Goal: Task Accomplishment & Management: Use online tool/utility

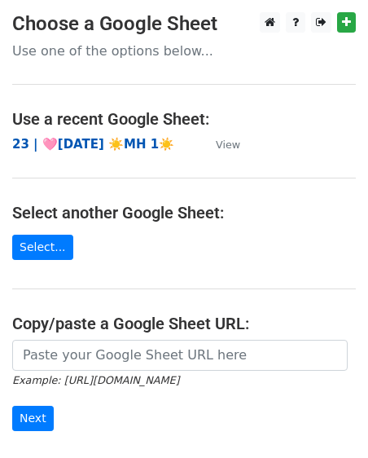
click at [99, 149] on strong "23 | 🩷AUG 1 ☀️MH 1☀️" at bounding box center [93, 144] width 162 height 15
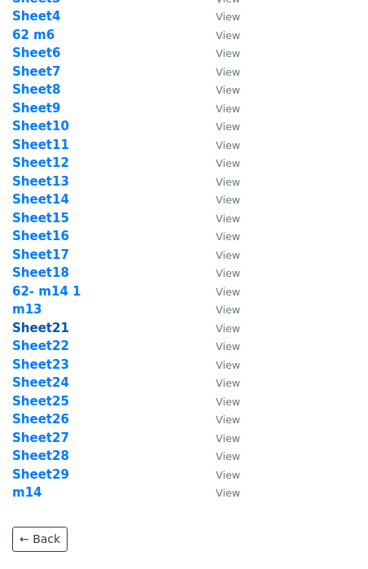
scroll to position [120, 0]
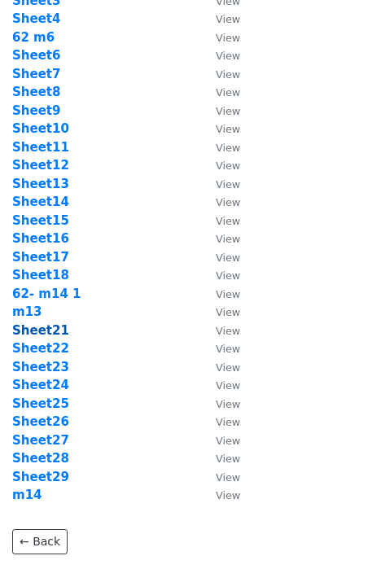
click at [44, 331] on strong "Sheet21" at bounding box center [40, 330] width 57 height 15
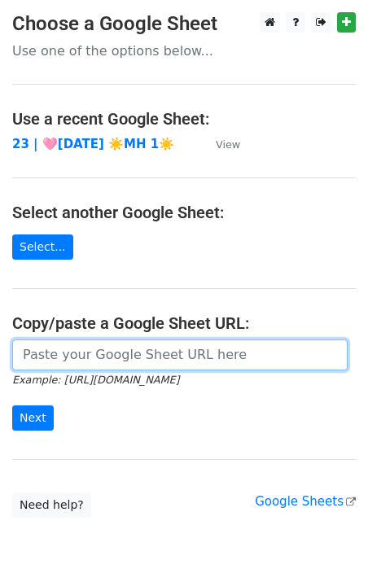
click at [60, 366] on input "url" at bounding box center [179, 354] width 335 height 31
paste input "https://docs.google.com/spreadsheets/d/1H5qNp7Xkk8SIFNxkYr5Ut5zbkmQ3YhT5B6dhGpP…"
type input "https://docs.google.com/spreadsheets/d/1H5qNp7Xkk8SIFNxkYr5Ut5zbkmQ3YhT5B6dhGpP…"
click at [12, 405] on input "Next" at bounding box center [33, 417] width 42 height 25
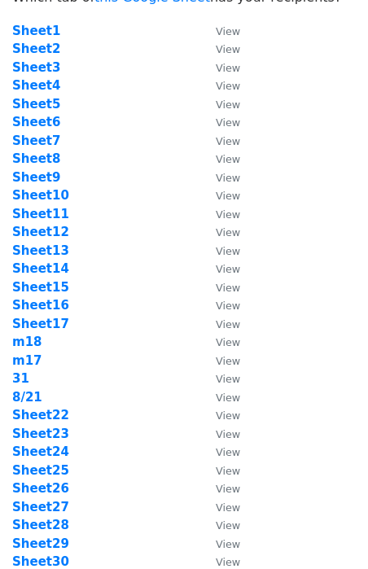
scroll to position [86, 0]
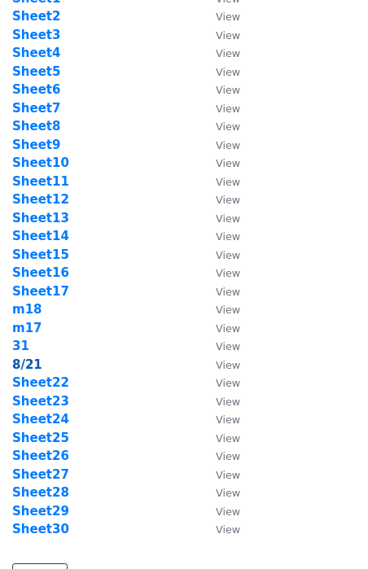
click at [24, 365] on strong "8/21" at bounding box center [27, 364] width 30 height 15
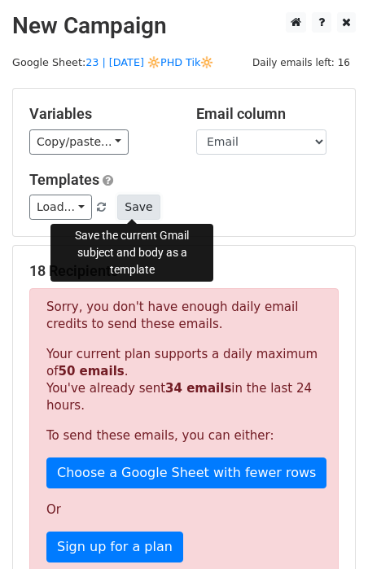
click at [139, 202] on button "Save" at bounding box center [138, 207] width 42 height 25
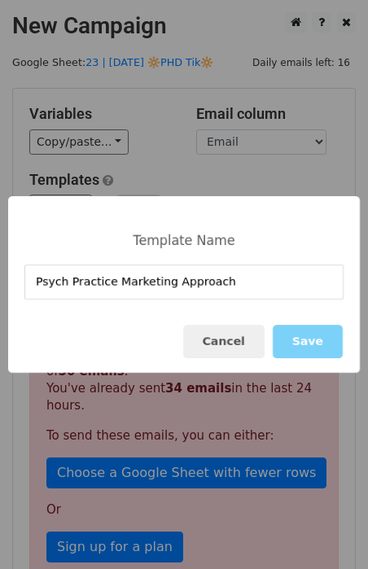
type input "Psych Practice Marketing Approach"
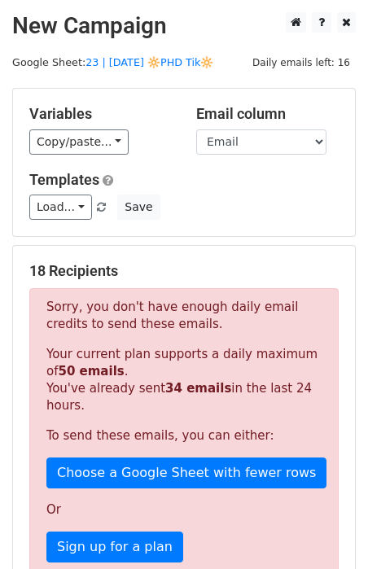
click at [153, 212] on div "Load... Mental Health Marketing Guide Mental Health Marketing Growth Marketing …" at bounding box center [184, 207] width 334 height 25
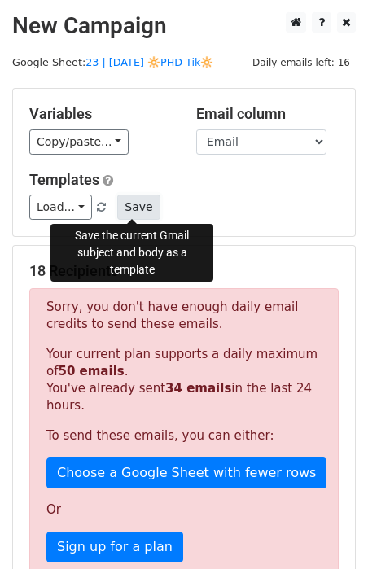
click at [130, 206] on button "Save" at bounding box center [138, 207] width 42 height 25
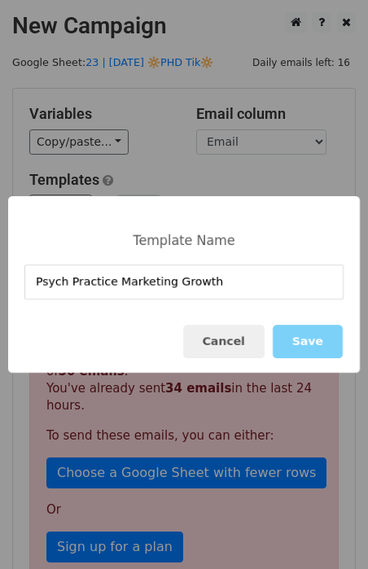
type input "Psych Practice Marketing Growth"
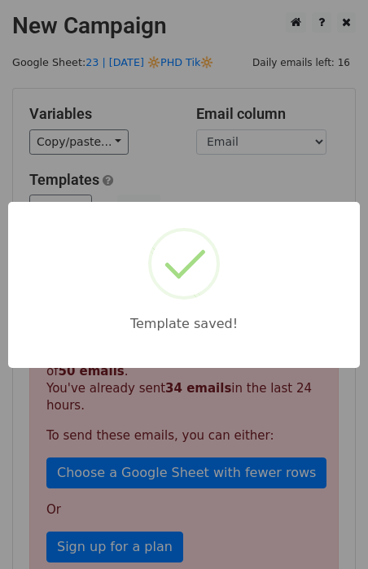
click at [196, 138] on div "Template saved!" at bounding box center [184, 284] width 368 height 569
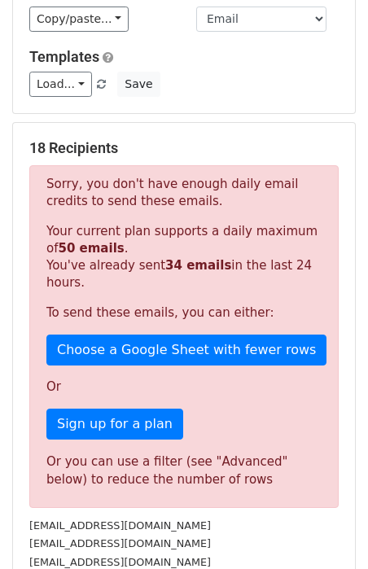
scroll to position [120, 0]
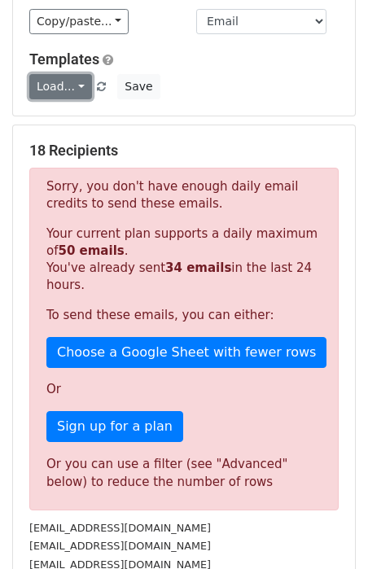
click at [60, 77] on link "Load..." at bounding box center [60, 86] width 63 height 25
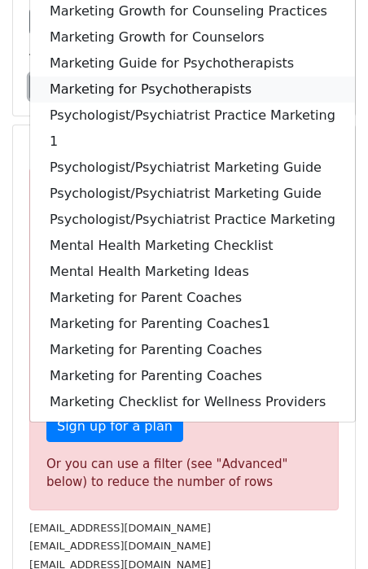
scroll to position [0, 0]
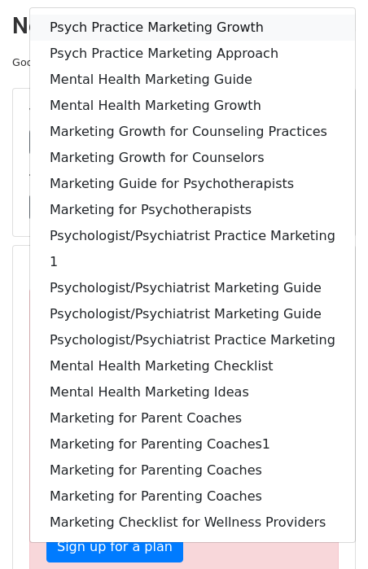
click at [188, 18] on link "Psych Practice Marketing Growth" at bounding box center [192, 28] width 325 height 26
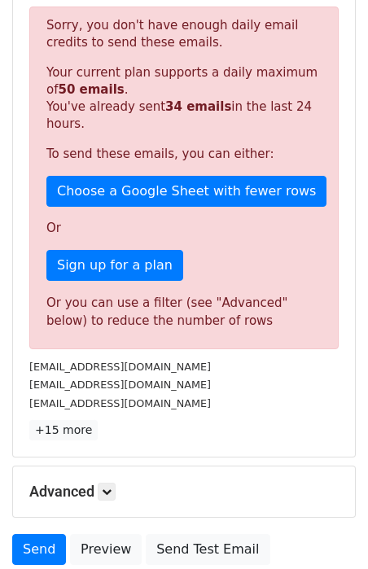
scroll to position [409, 0]
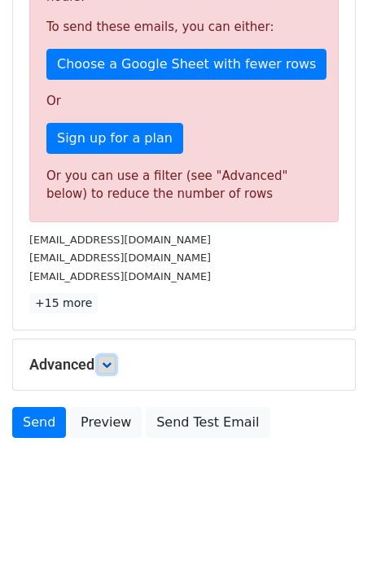
click at [107, 356] on link at bounding box center [107, 365] width 18 height 18
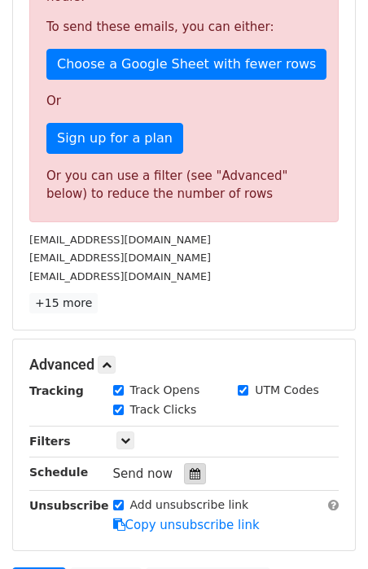
click at [190, 468] on icon at bounding box center [195, 473] width 11 height 11
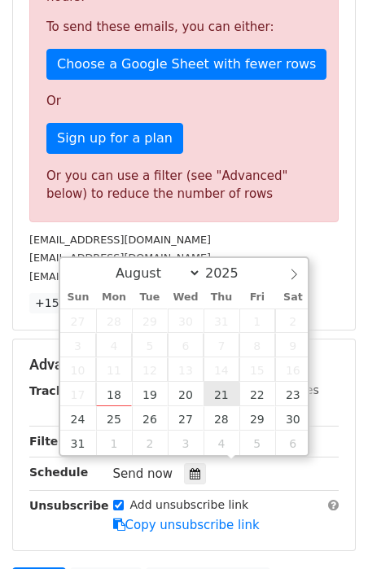
type input "2025-08-21 12:00"
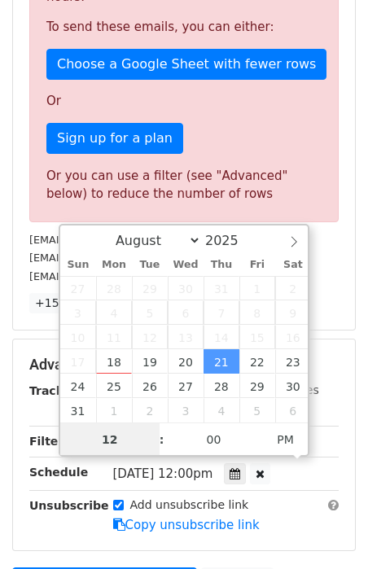
scroll to position [303, 0]
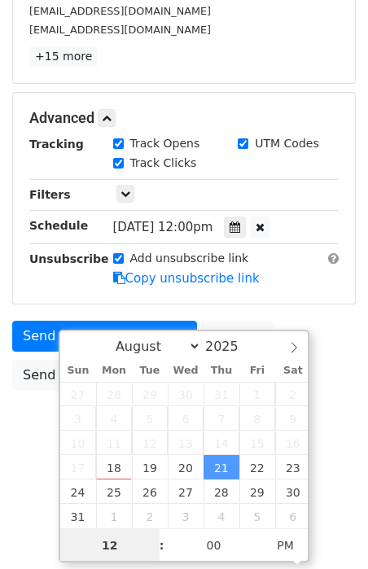
type input "5"
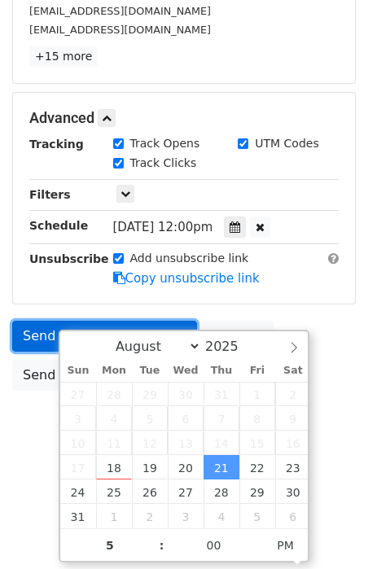
type input "2025-08-21 17:00"
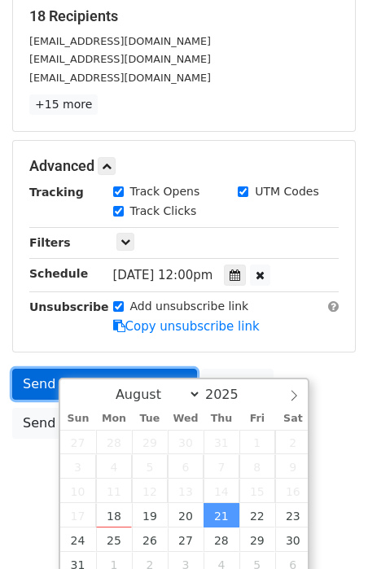
click at [35, 325] on form "Variables Copy/paste... {{Name}} {{Email}} Email column Name Email Templates Lo…" at bounding box center [184, 140] width 344 height 614
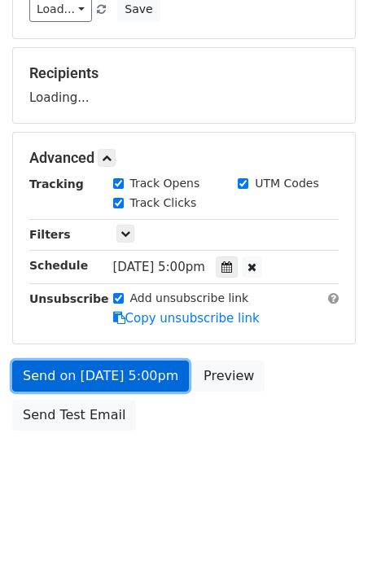
scroll to position [191, 0]
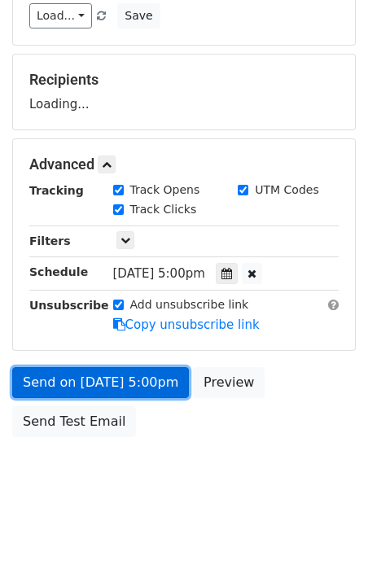
click at [37, 367] on link "Send on Aug 21 at 5:00pm" at bounding box center [100, 382] width 177 height 31
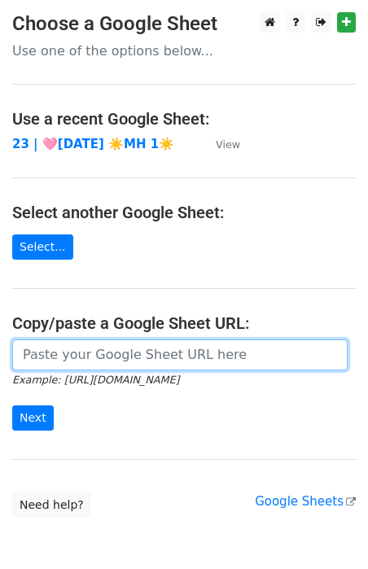
click at [122, 350] on input "url" at bounding box center [179, 354] width 335 height 31
paste input "[URL][DOMAIN_NAME]"
type input "[URL][DOMAIN_NAME]"
click at [12, 405] on input "Next" at bounding box center [33, 417] width 42 height 25
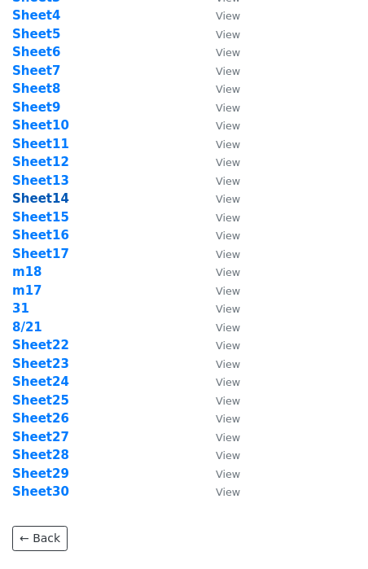
scroll to position [128, 0]
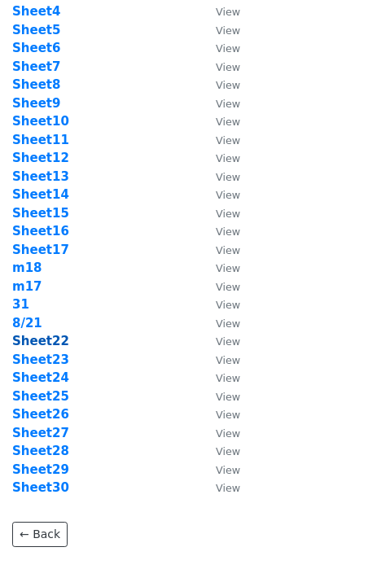
click at [51, 335] on strong "Sheet22" at bounding box center [40, 341] width 57 height 15
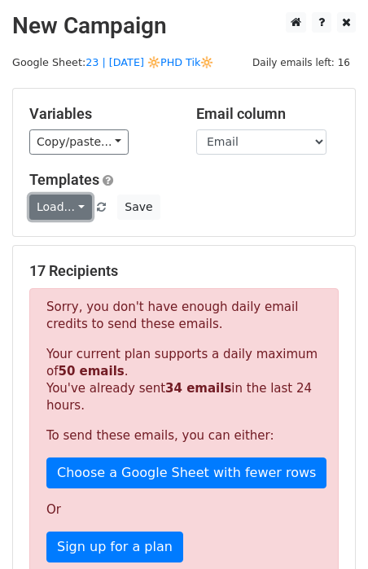
click at [52, 200] on link "Load..." at bounding box center [60, 207] width 63 height 25
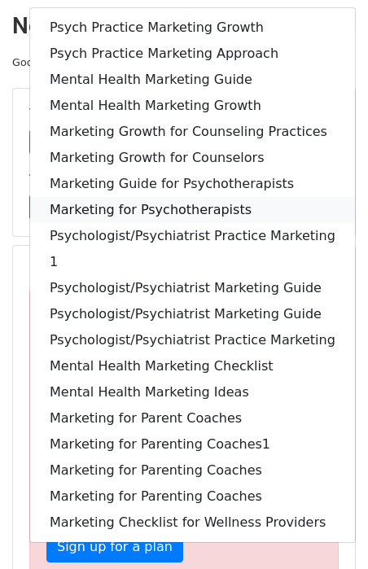
click at [52, 200] on link "Marketing for Psychotherapists" at bounding box center [192, 210] width 325 height 26
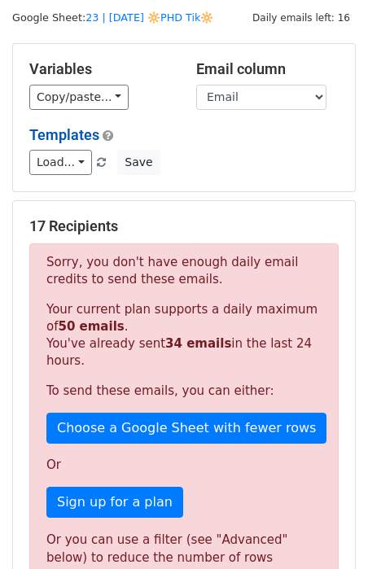
scroll to position [23, 0]
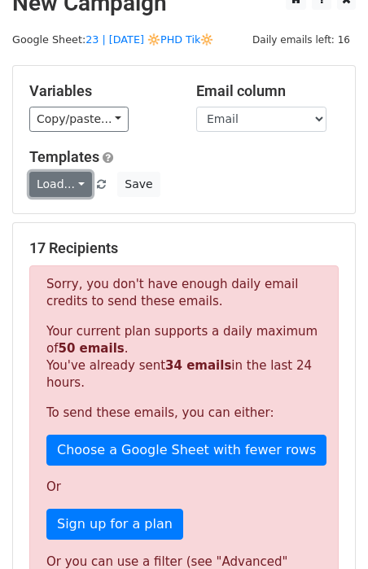
click at [59, 191] on link "Load..." at bounding box center [60, 184] width 63 height 25
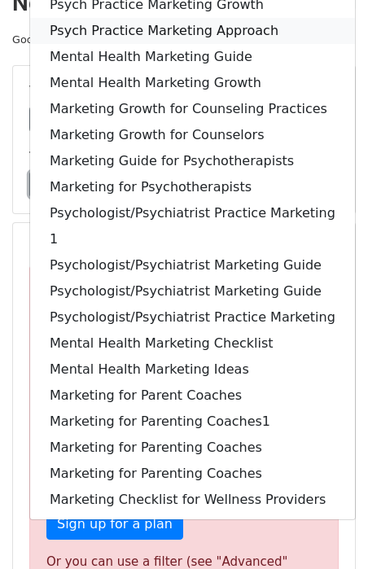
scroll to position [0, 0]
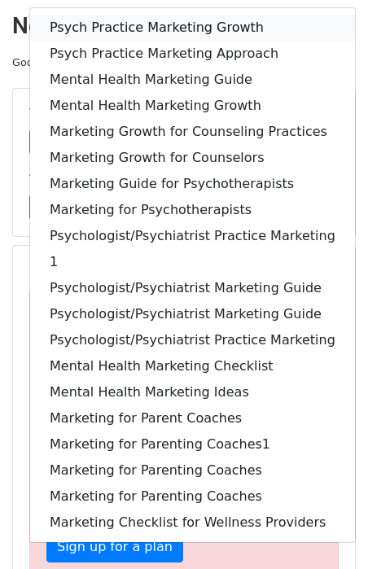
click at [139, 27] on link "Psych Practice Marketing Growth" at bounding box center [192, 28] width 325 height 26
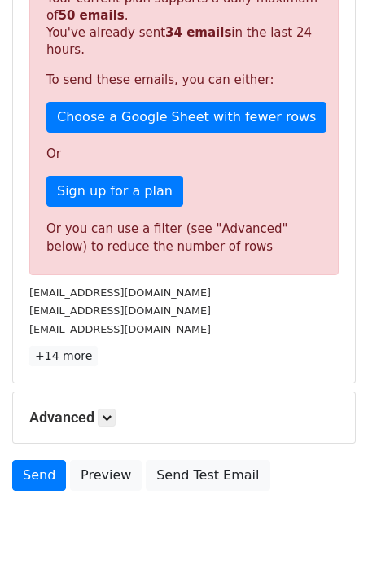
scroll to position [388, 0]
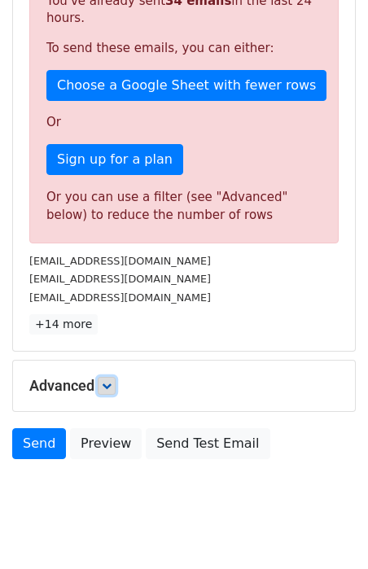
click at [109, 377] on link at bounding box center [107, 386] width 18 height 18
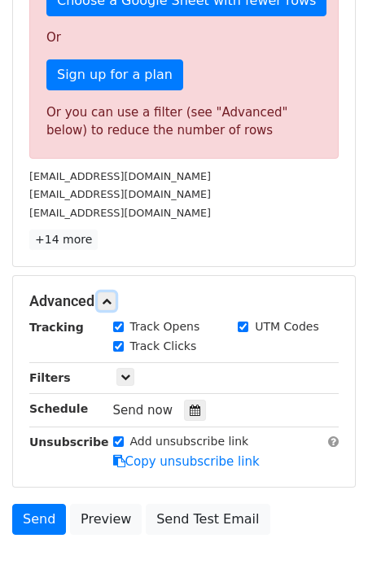
scroll to position [567, 0]
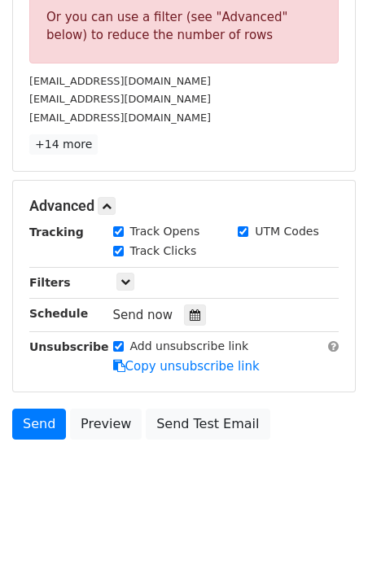
click at [187, 295] on div "Tracking Track Opens UTM Codes Track Clicks Filters Only include spreadsheet ro…" at bounding box center [183, 299] width 309 height 152
click at [190, 309] on icon at bounding box center [195, 314] width 11 height 11
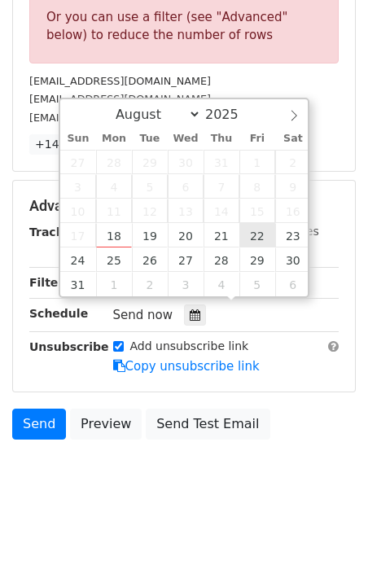
type input "2025-08-22 12:00"
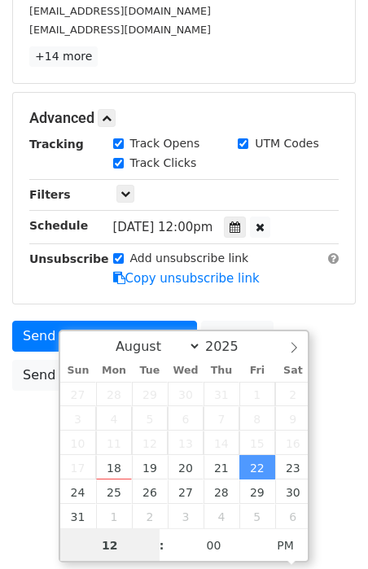
type input "7"
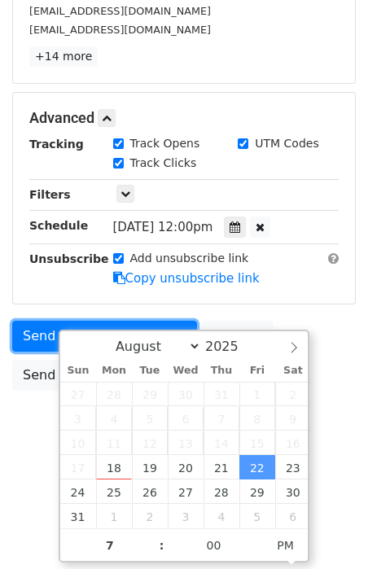
type input "2025-08-22 19:00"
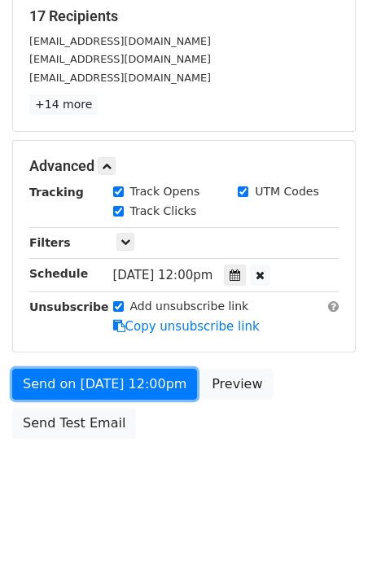
click at [57, 323] on form "Variables Copy/paste... {{Name}} {{Email}} Email column Name Email Templates Lo…" at bounding box center [184, 140] width 344 height 614
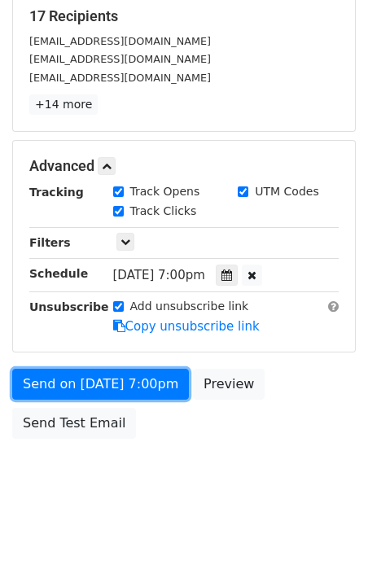
scroll to position [191, 0]
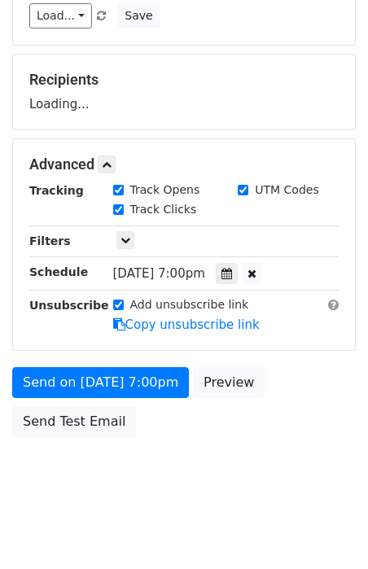
click at [57, 358] on form "Variables Copy/paste... {{Name}} {{Email}} Email column Name Email Templates Lo…" at bounding box center [184, 171] width 344 height 549
click at [82, 359] on form "Variables Copy/paste... {{Name}} {{Email}} Email column Name Email Templates Lo…" at bounding box center [184, 171] width 344 height 549
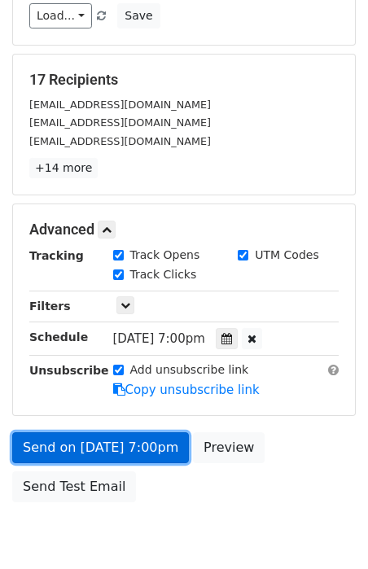
click at [87, 436] on link "Send on Aug 22 at 7:00pm" at bounding box center [100, 447] width 177 height 31
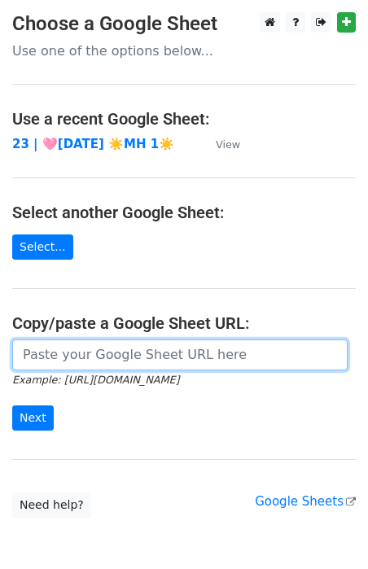
click at [125, 344] on input "url" at bounding box center [179, 354] width 335 height 31
paste input "[URL][DOMAIN_NAME]"
type input "[URL][DOMAIN_NAME]"
click at [12, 405] on input "Next" at bounding box center [33, 417] width 42 height 25
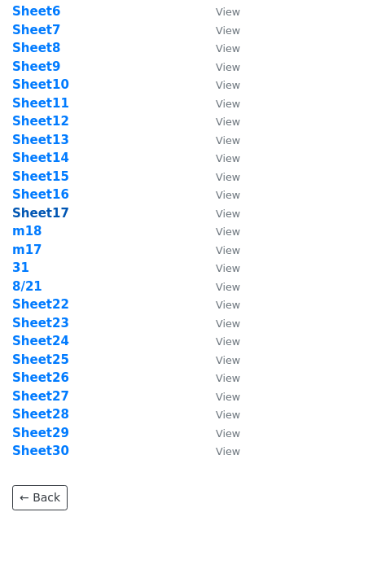
scroll to position [234, 0]
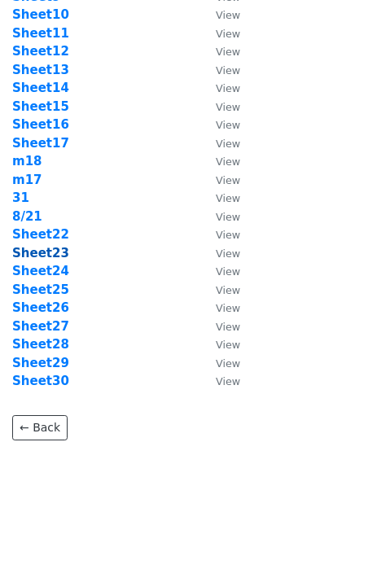
click at [50, 247] on strong "Sheet23" at bounding box center [40, 253] width 57 height 15
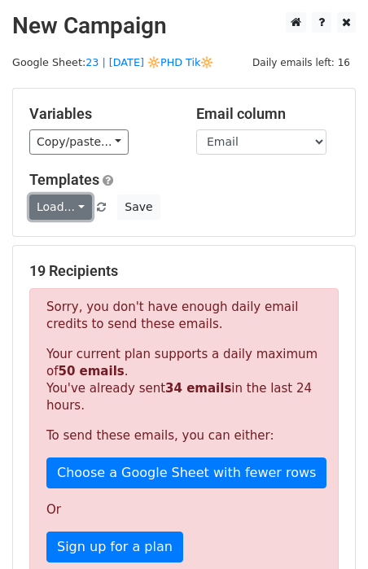
click at [50, 202] on link "Load..." at bounding box center [60, 207] width 63 height 25
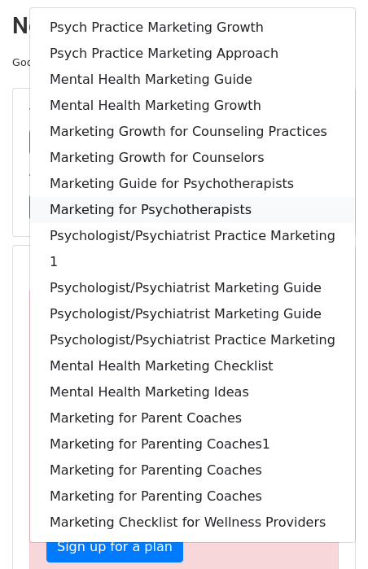
click at [50, 202] on link "Marketing for Psychotherapists" at bounding box center [192, 210] width 325 height 26
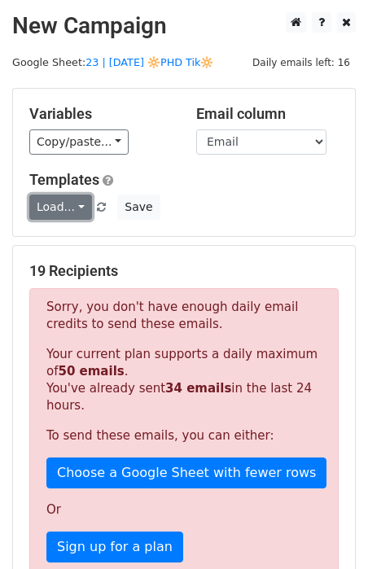
click at [53, 211] on link "Load..." at bounding box center [60, 207] width 63 height 25
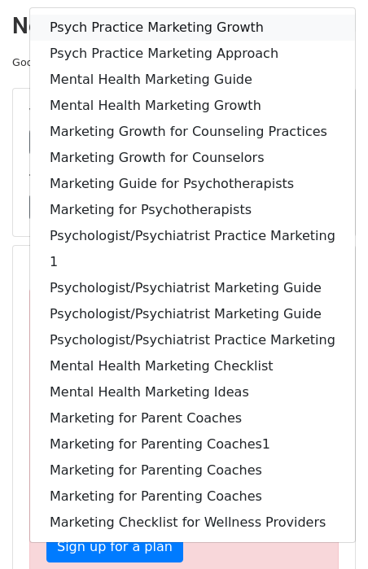
click at [93, 37] on link "Psych Practice Marketing Growth" at bounding box center [192, 28] width 325 height 26
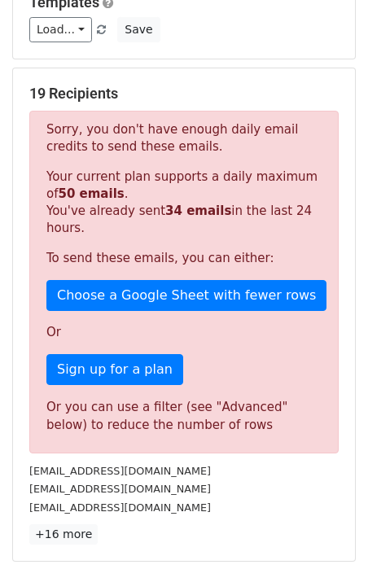
scroll to position [86, 0]
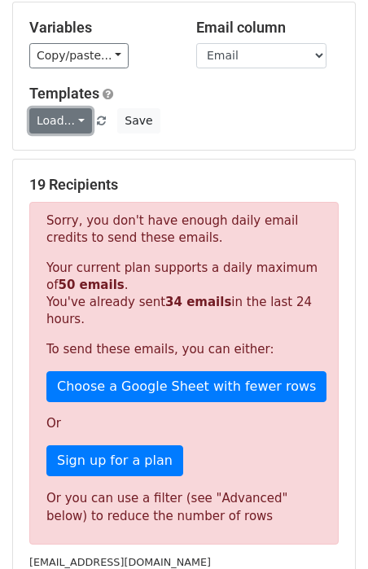
click at [54, 116] on link "Load..." at bounding box center [60, 120] width 63 height 25
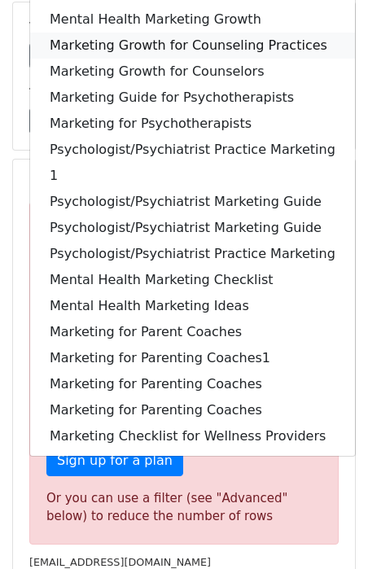
click at [116, 35] on link "Marketing Growth for Counseling Practices" at bounding box center [192, 46] width 325 height 26
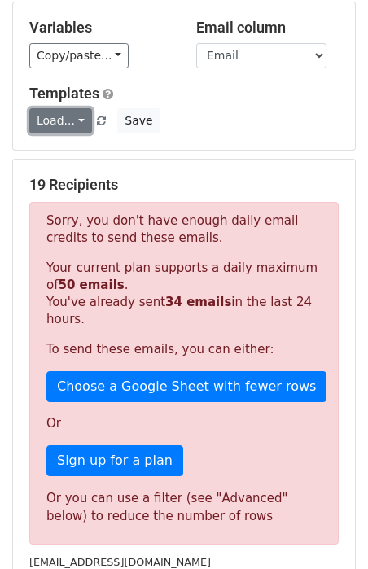
click at [63, 120] on link "Load..." at bounding box center [60, 120] width 63 height 25
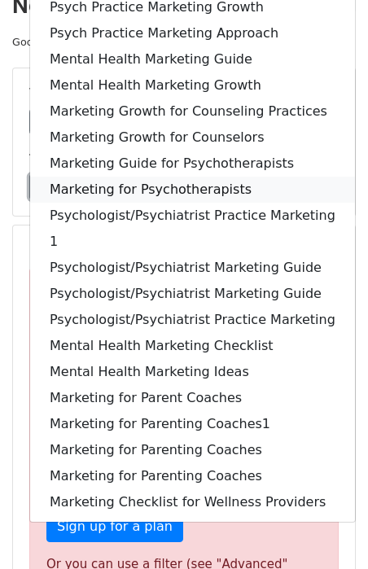
scroll to position [0, 0]
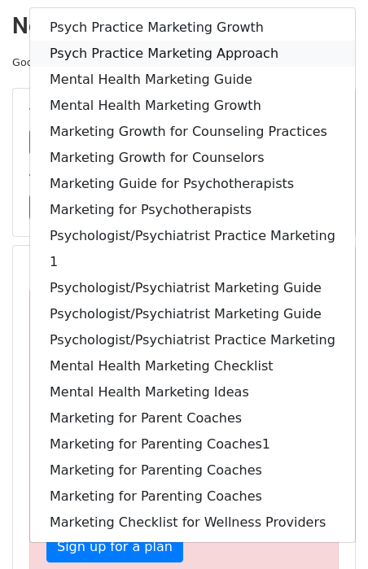
click at [155, 50] on link "Psych Practice Marketing Approach" at bounding box center [192, 54] width 325 height 26
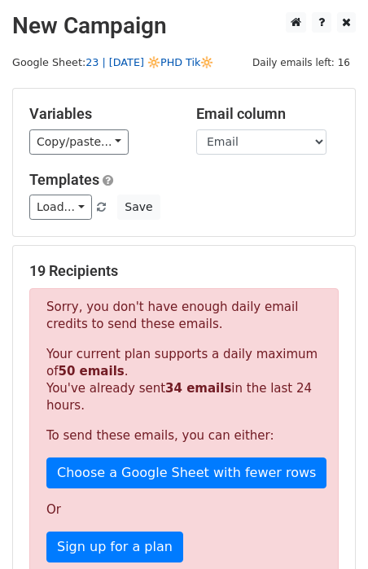
click at [159, 56] on link "23 | [DATE] 🔆PHD Tik🔆" at bounding box center [149, 62] width 128 height 12
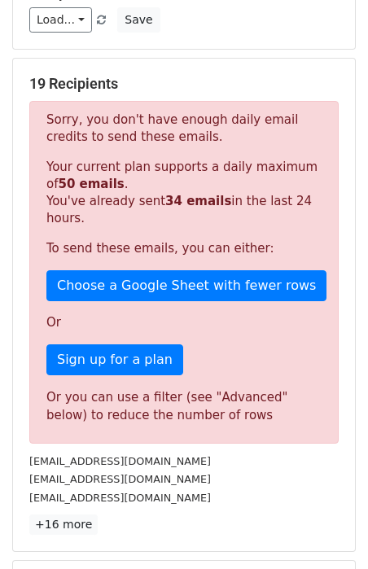
scroll to position [409, 0]
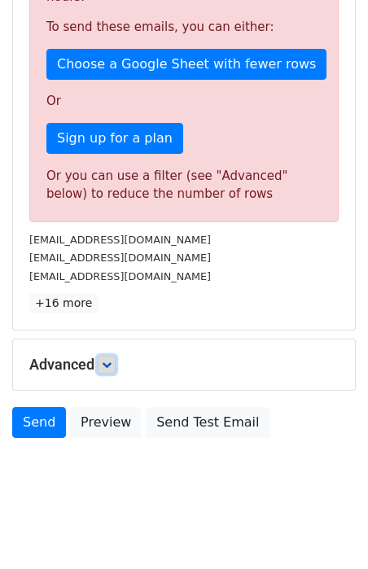
click at [108, 360] on icon at bounding box center [107, 365] width 10 height 10
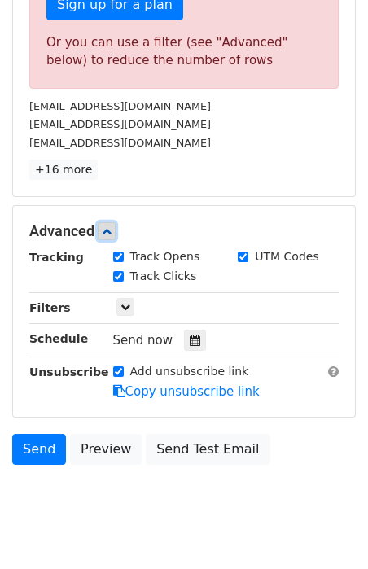
scroll to position [567, 0]
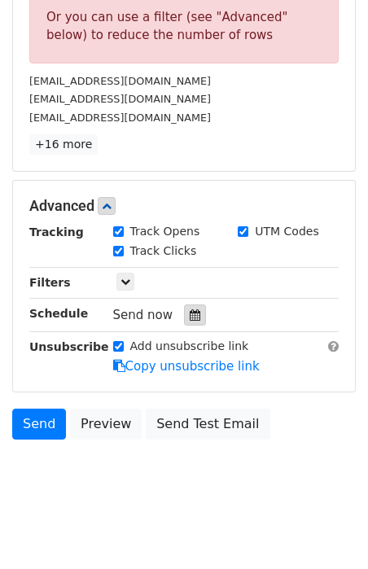
click at [190, 309] on icon at bounding box center [195, 314] width 11 height 11
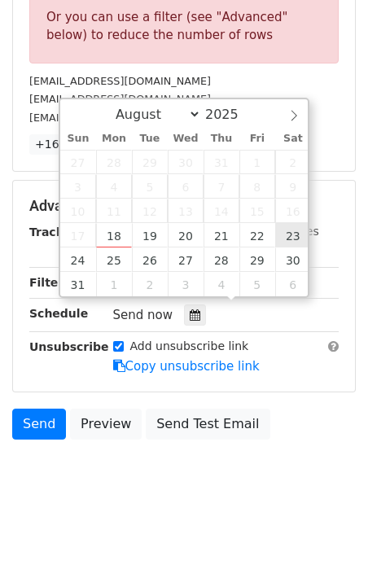
type input "[DATE] 12:00"
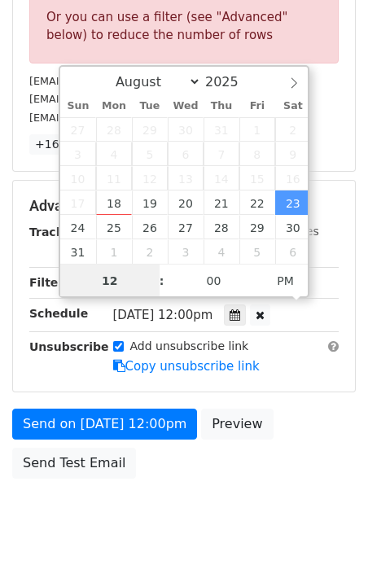
scroll to position [0, 0]
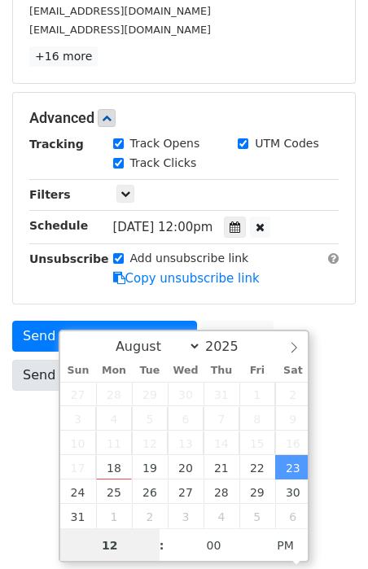
type input "6"
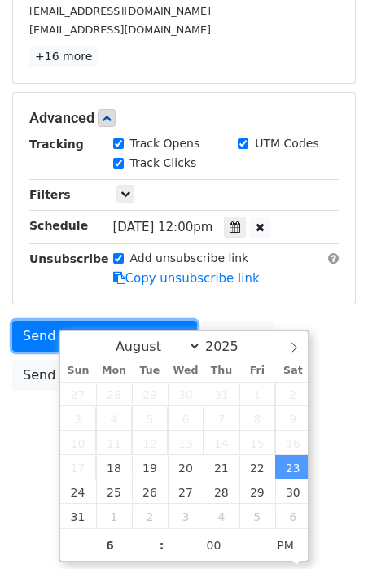
type input "[DATE] 18:00"
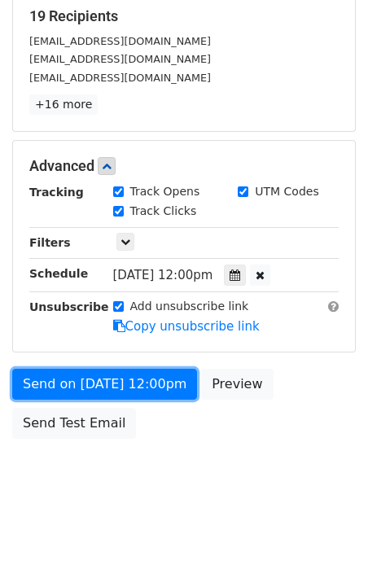
click at [28, 331] on form "Variables Copy/paste... {{Name}} {{Email}} Email column Name Email Templates Lo…" at bounding box center [184, 140] width 344 height 614
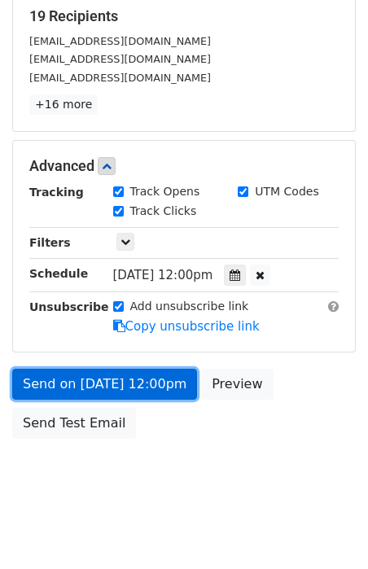
scroll to position [191, 0]
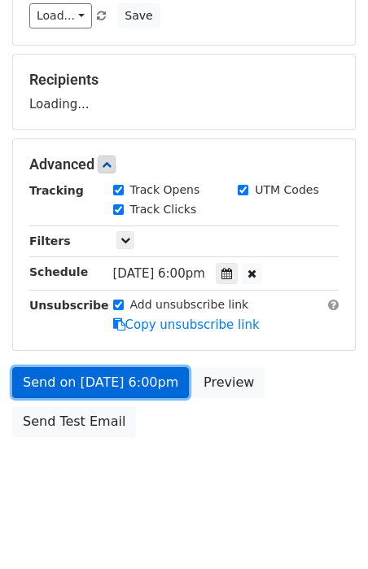
click at [144, 374] on link "Send on [DATE] 6:00pm" at bounding box center [100, 382] width 177 height 31
